Goal: Information Seeking & Learning: Learn about a topic

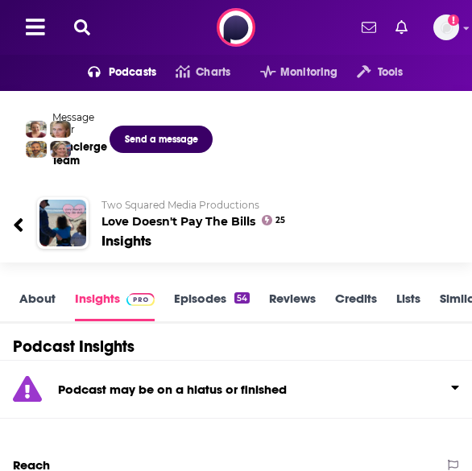
click at [90, 27] on button at bounding box center [82, 28] width 26 height 19
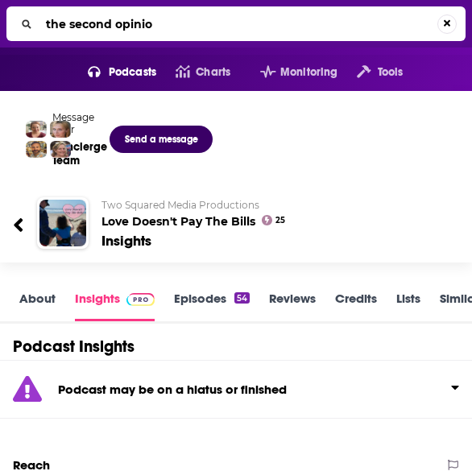
type input "the second opinion"
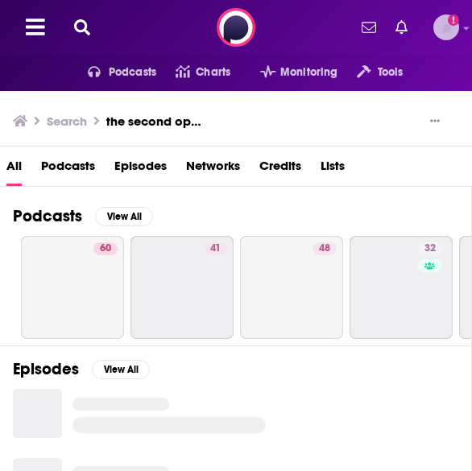
click at [445, 32] on img "Logged in as mtraynor" at bounding box center [446, 27] width 26 height 26
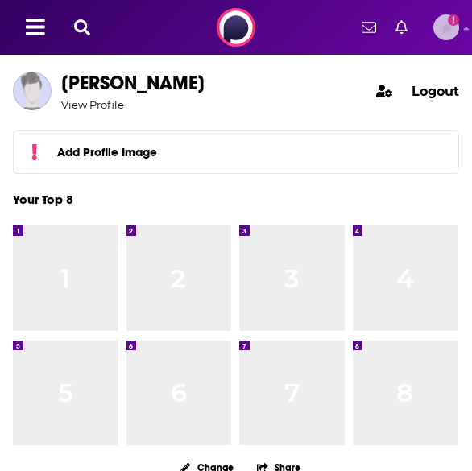
click at [445, 32] on img "Logged in as mtraynor" at bounding box center [446, 27] width 26 height 26
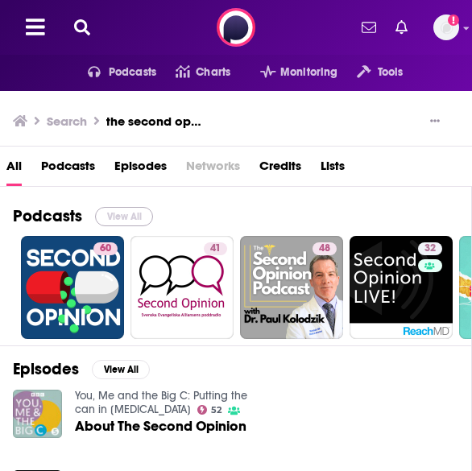
click at [128, 210] on button "View All" at bounding box center [124, 216] width 58 height 19
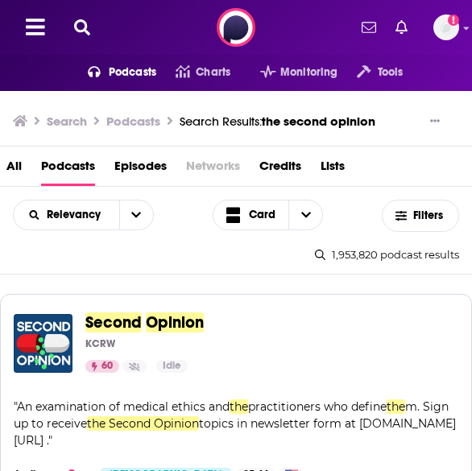
click at [77, 25] on icon at bounding box center [82, 27] width 16 height 16
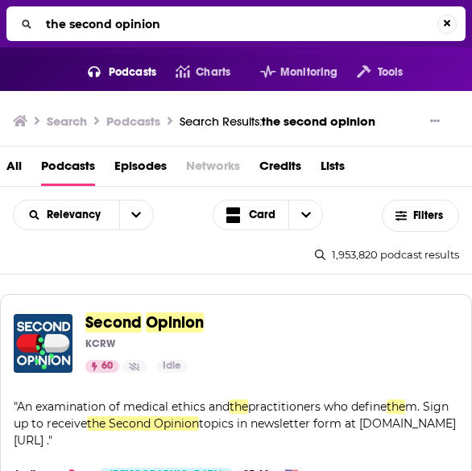
click at [77, 25] on input "the second opinion" at bounding box center [238, 24] width 398 height 26
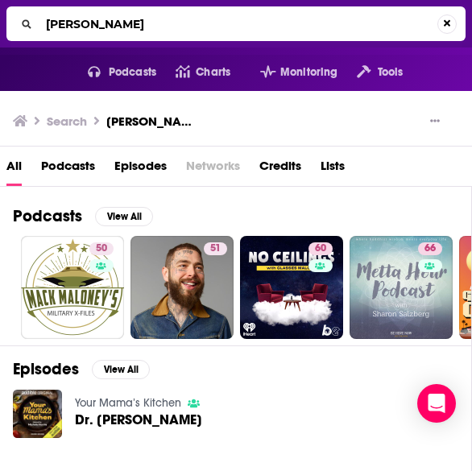
drag, startPoint x: 150, startPoint y: 23, endPoint x: -1, endPoint y: 9, distance: 151.2
click at [0, 9] on html "Podcasts Features Solutions Account Company Resources Say Hello </> Developer A…" at bounding box center [236, 235] width 472 height 471
drag, startPoint x: 214, startPoint y: 22, endPoint x: -10, endPoint y: -1, distance: 224.9
click at [0, 0] on html "Podcasts Features Solutions Account Company Resources Say Hello </> Developer A…" at bounding box center [236, 235] width 472 height 471
type input "decoding women's health"
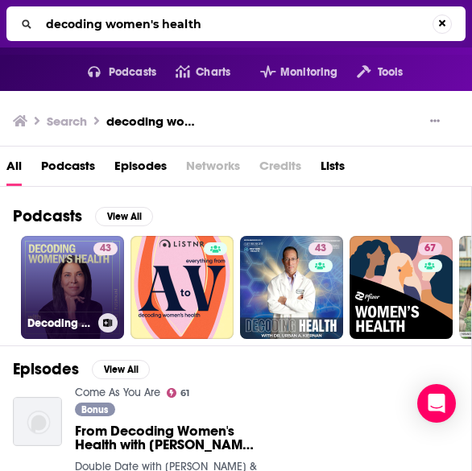
click at [38, 263] on link "43 Decoding Women's Health with Dr. Elizabeth Poynor" at bounding box center [72, 287] width 103 height 103
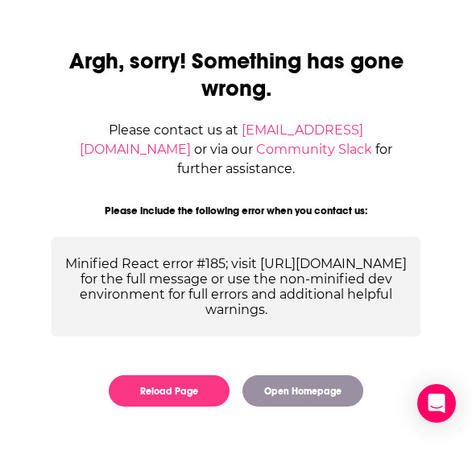
click at [72, 107] on div "Argh, sorry! Something has gone wrong. Please contact us at contact@podchaser.c…" at bounding box center [236, 218] width 420 height 410
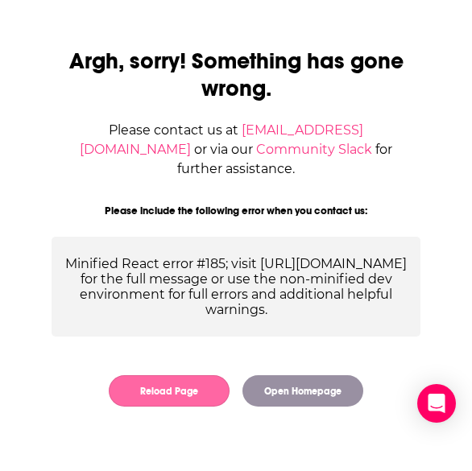
click at [184, 390] on button "Reload Page" at bounding box center [169, 390] width 121 height 31
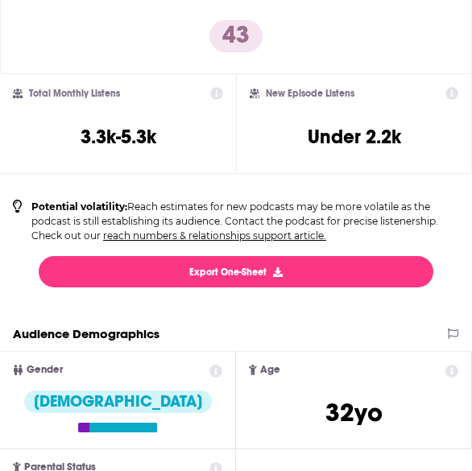
scroll to position [403, 0]
